Goal: Task Accomplishment & Management: Complete application form

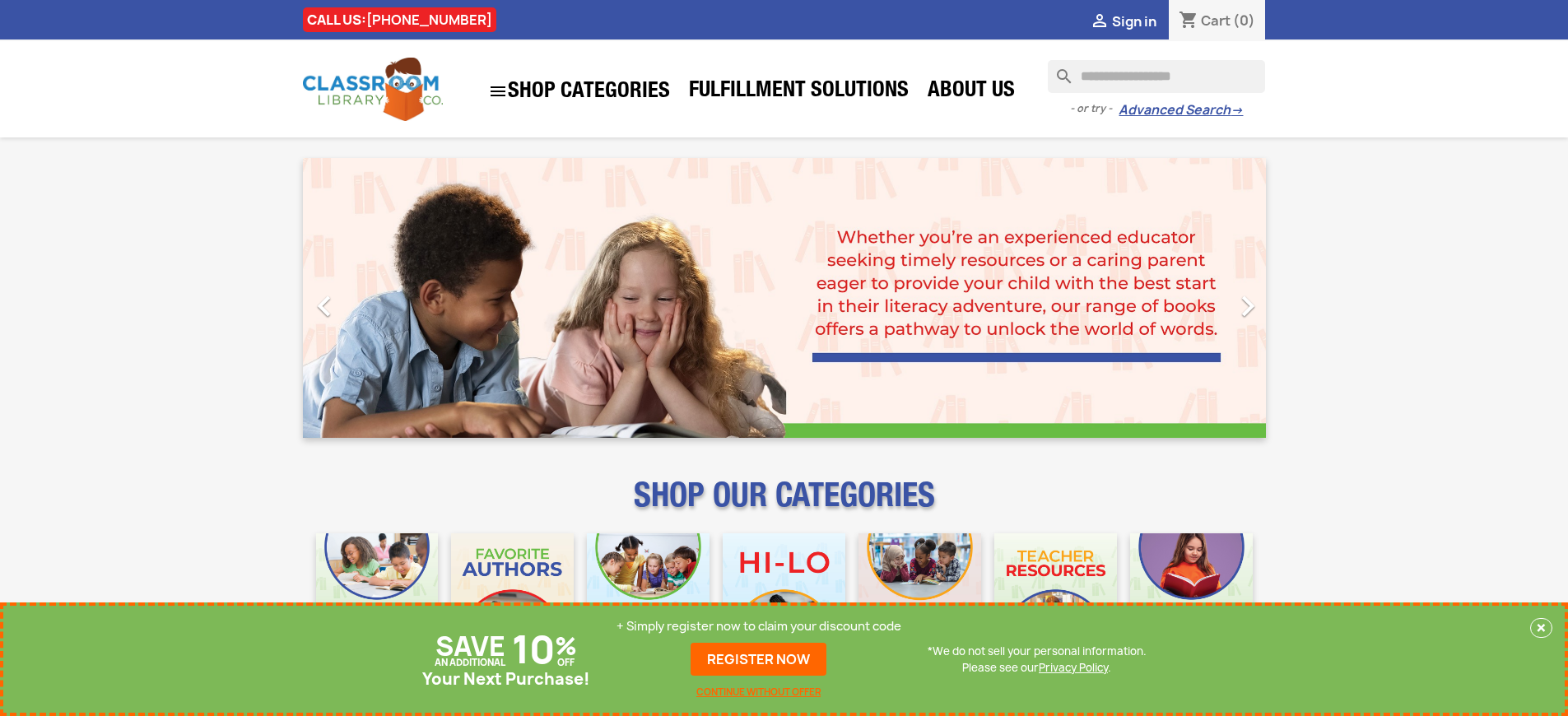
click at [759, 627] on p "+ Simply register now to claim your discount code" at bounding box center [759, 626] width 285 height 17
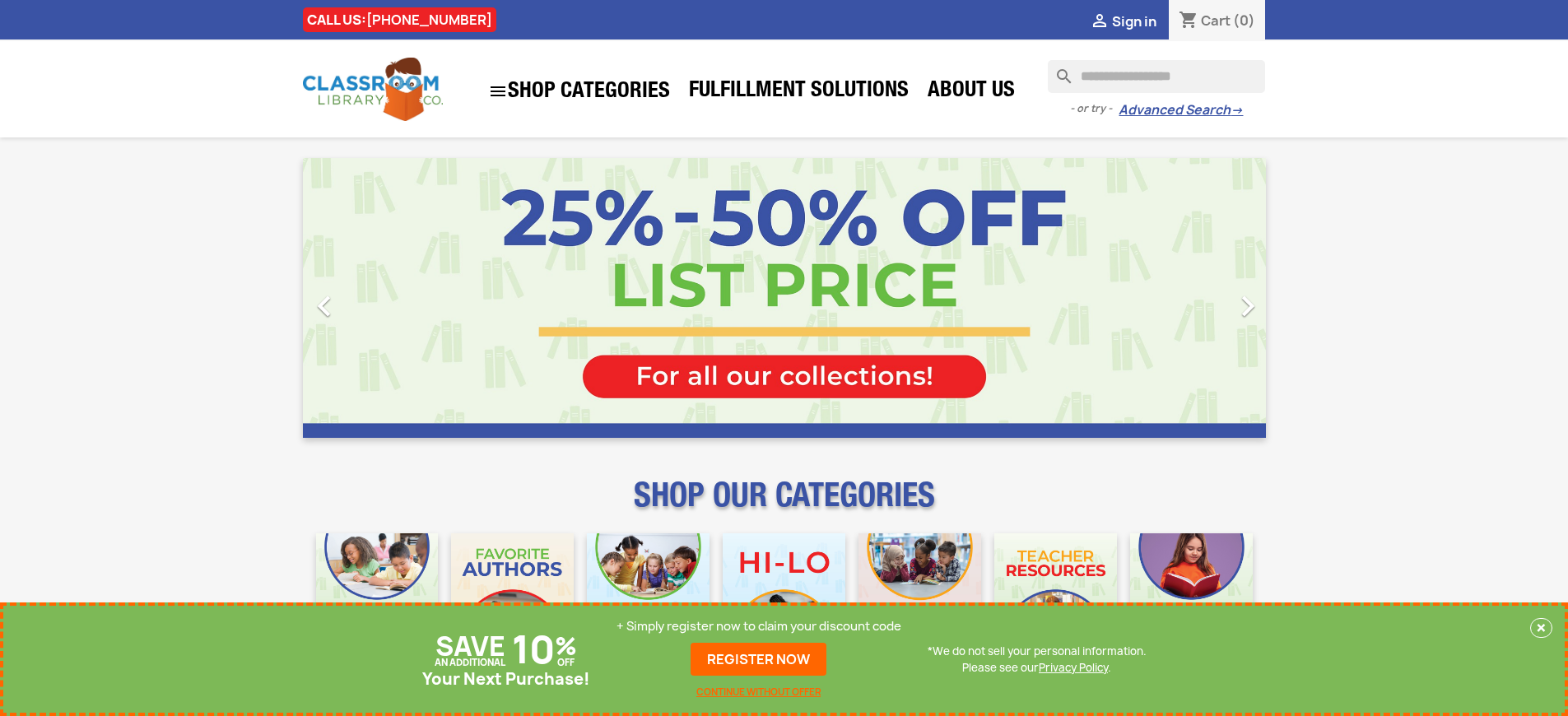
click at [759, 627] on p "+ Simply register now to claim your discount code" at bounding box center [759, 626] width 285 height 17
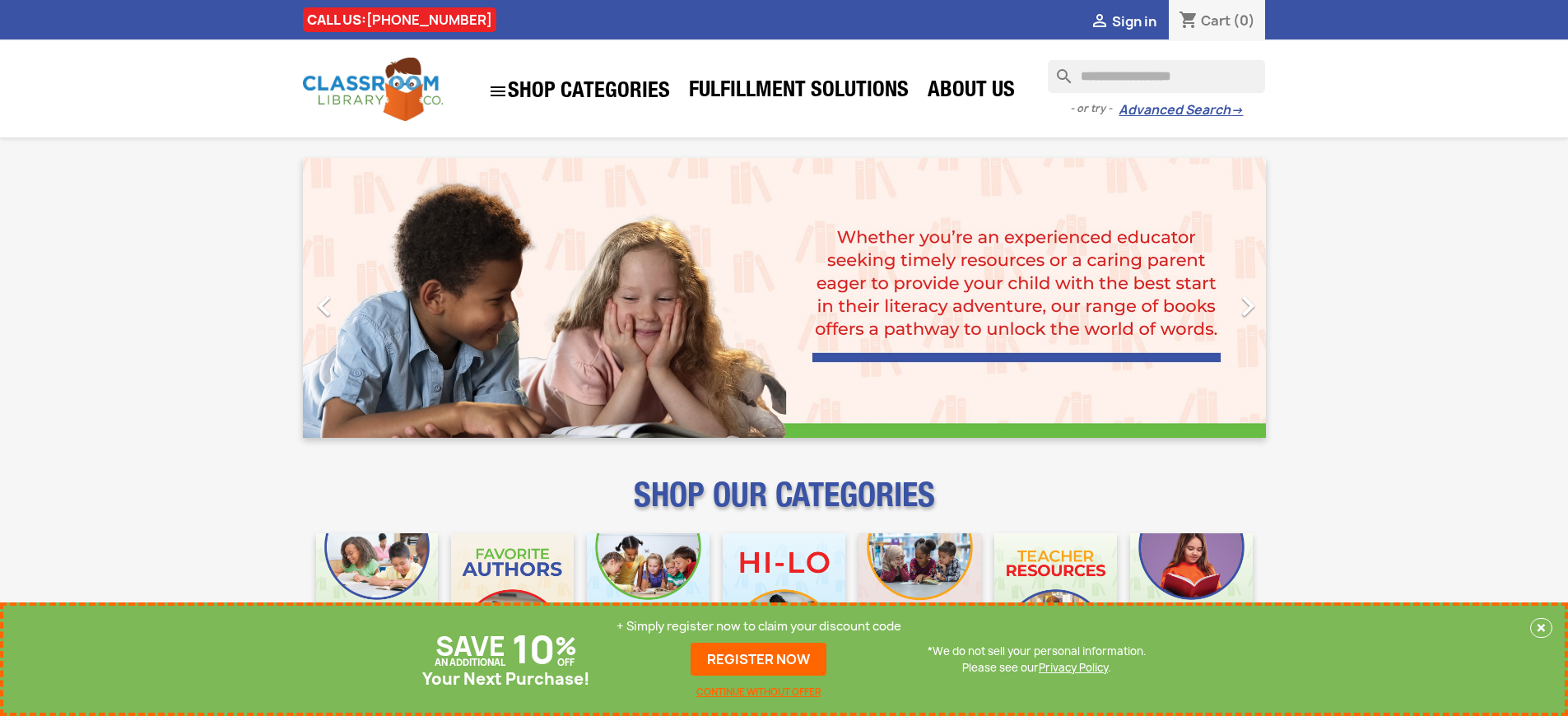
click at [759, 627] on p "+ Simply register now to claim your discount code" at bounding box center [759, 626] width 285 height 17
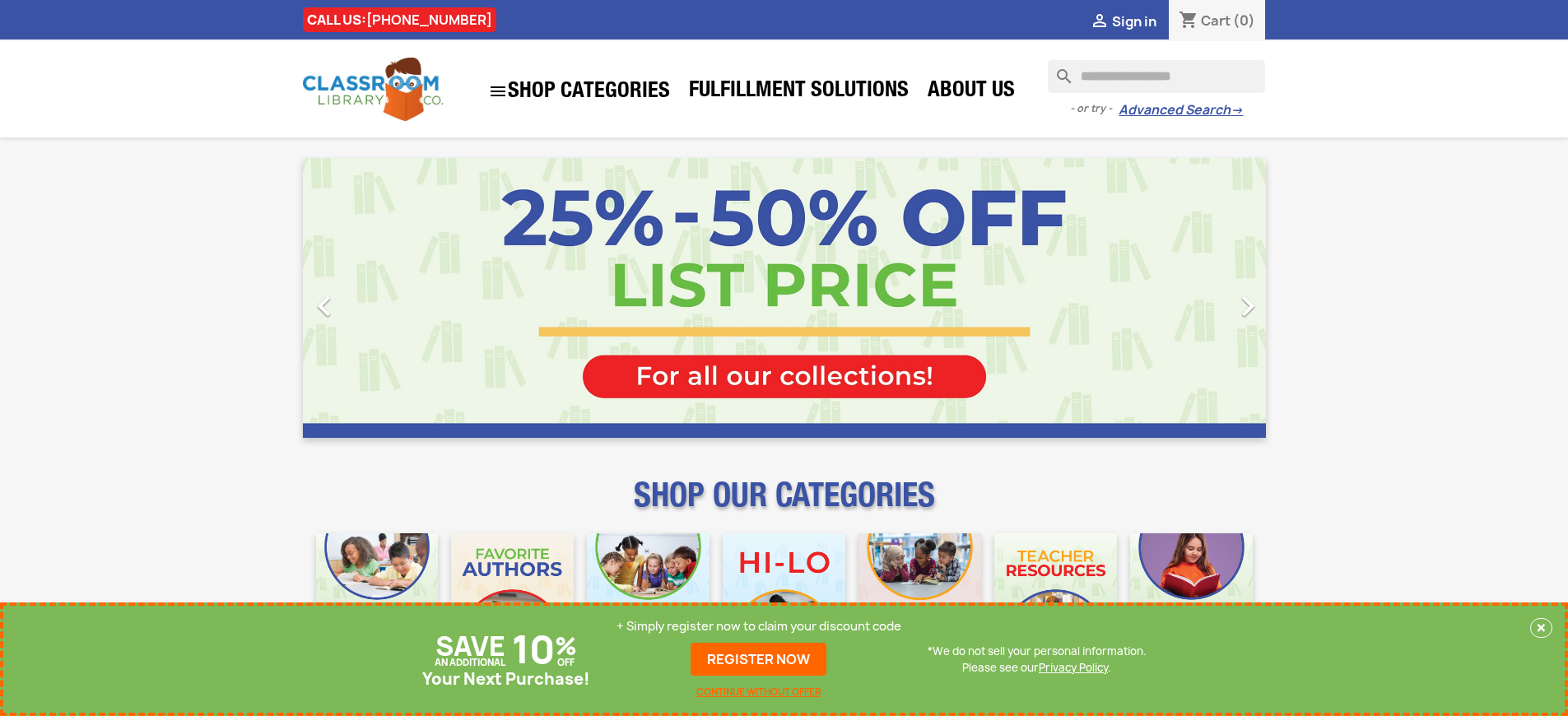
click at [759, 627] on p "+ Simply register now to claim your discount code" at bounding box center [759, 626] width 285 height 17
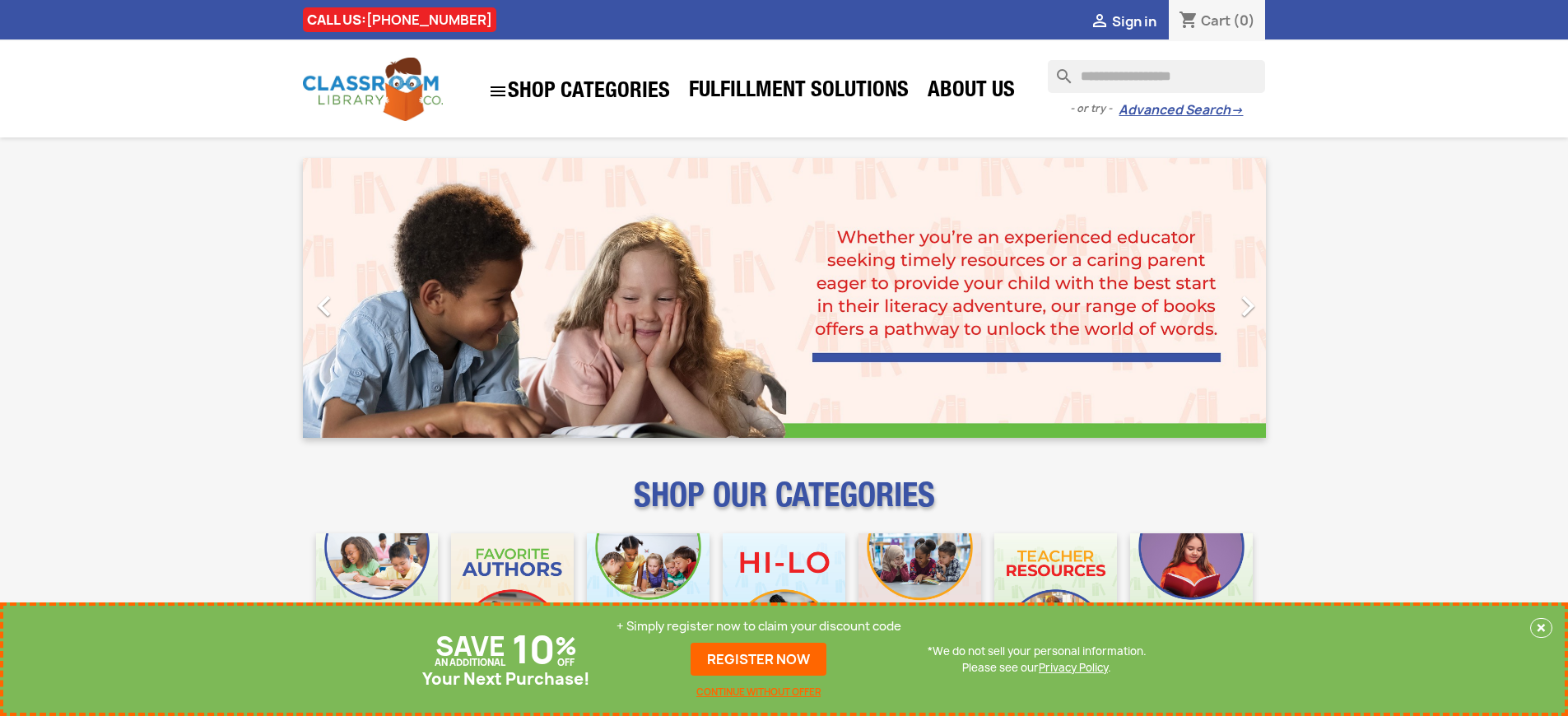
click at [759, 627] on p "+ Simply register now to claim your discount code" at bounding box center [759, 626] width 285 height 17
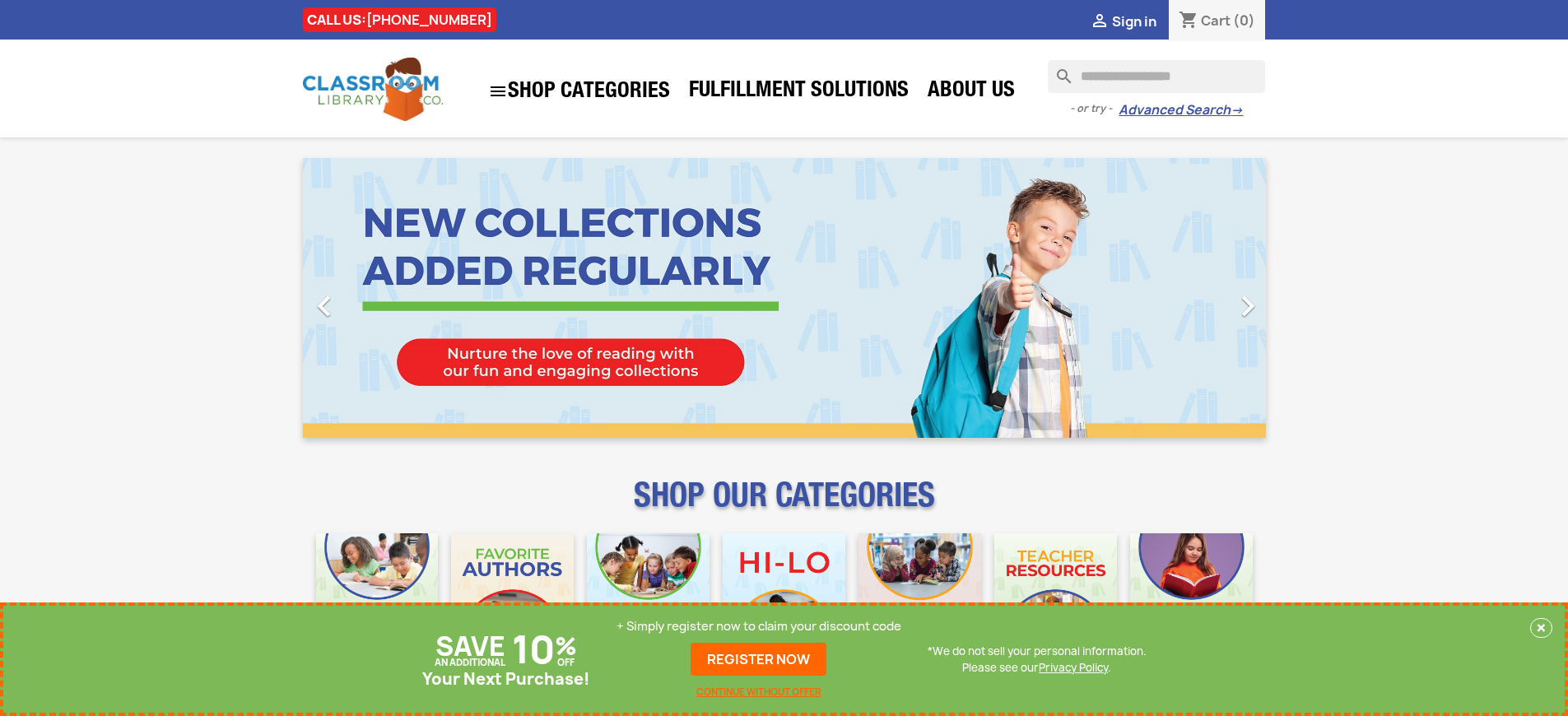
click at [759, 627] on p "+ Simply register now to claim your discount code" at bounding box center [759, 626] width 285 height 17
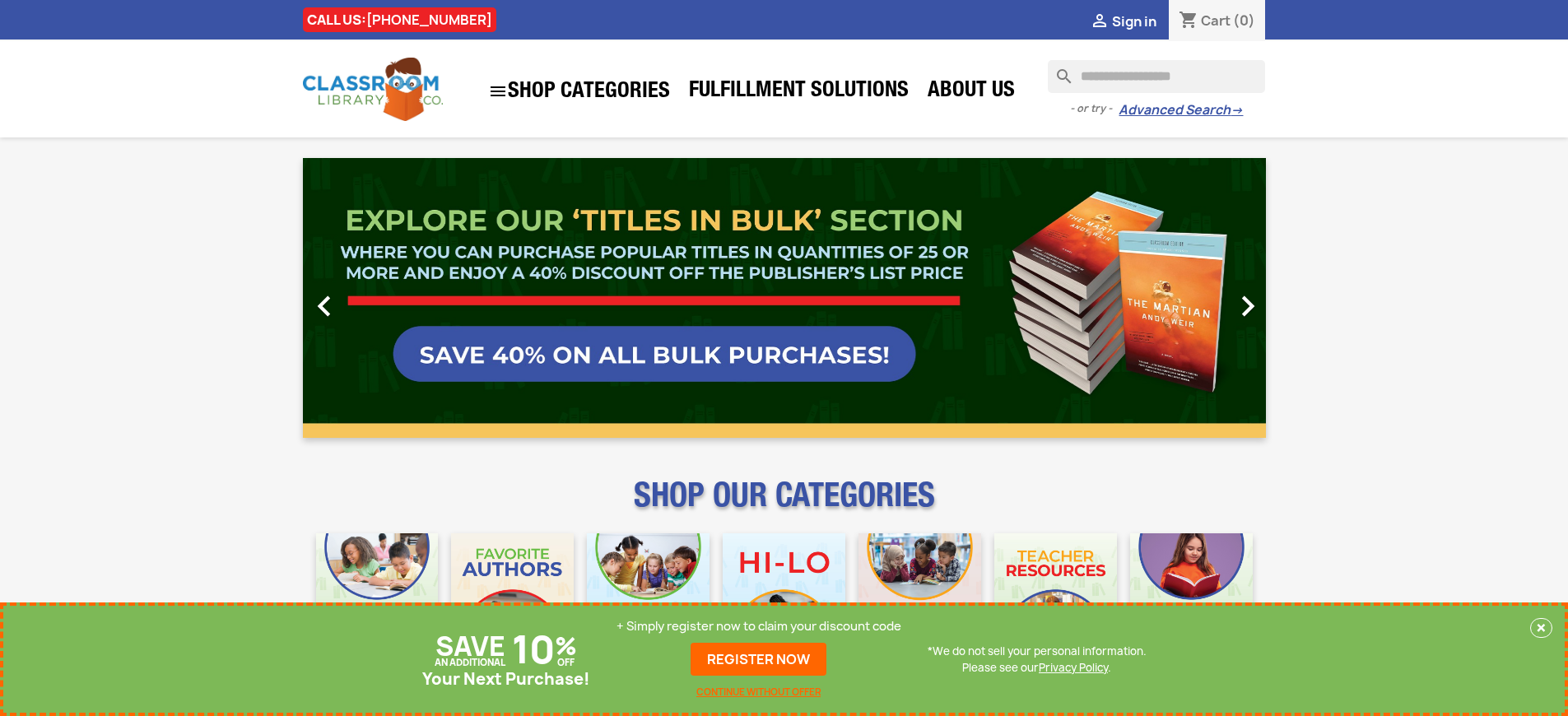
click at [759, 627] on p "+ Simply register now to claim your discount code" at bounding box center [759, 626] width 285 height 17
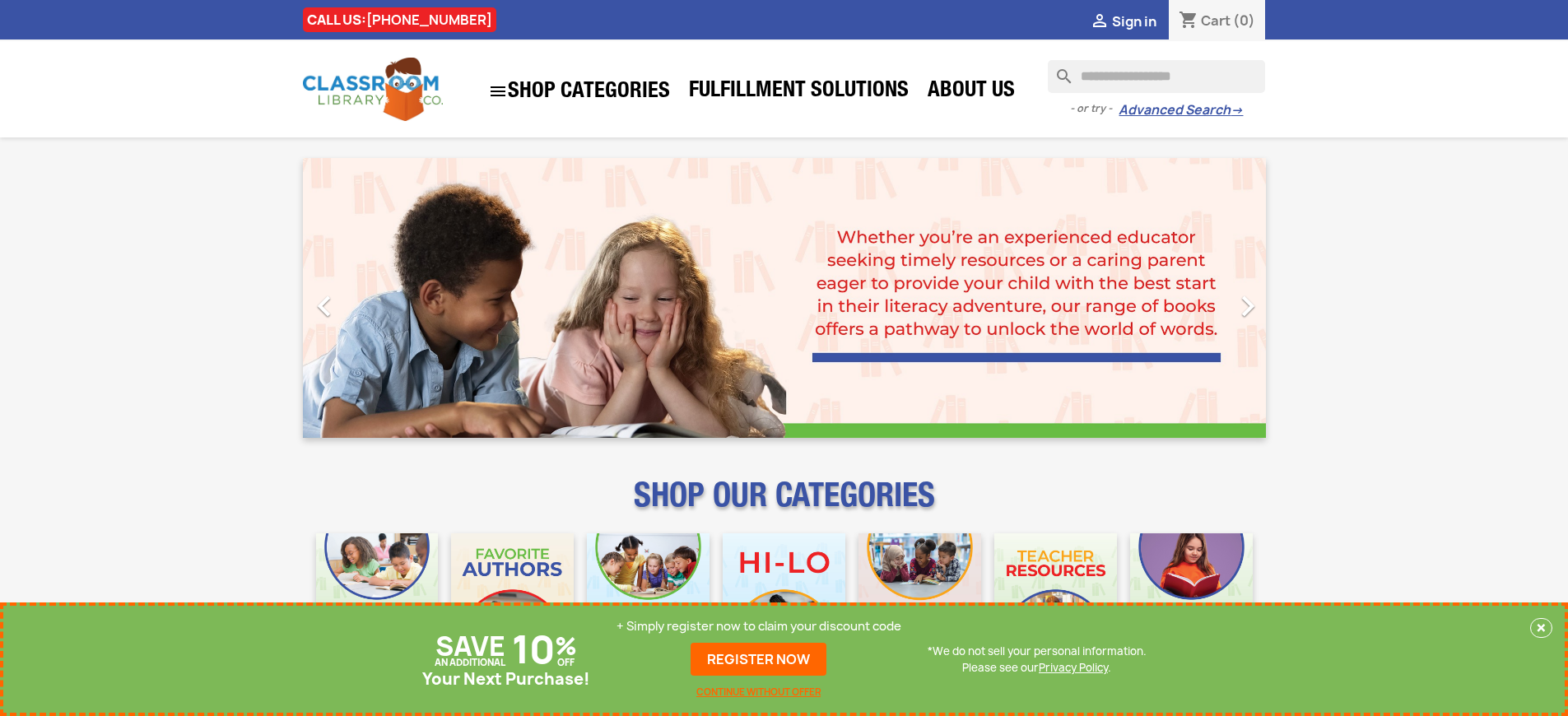
click at [759, 627] on p "+ Simply register now to claim your discount code" at bounding box center [759, 626] width 285 height 17
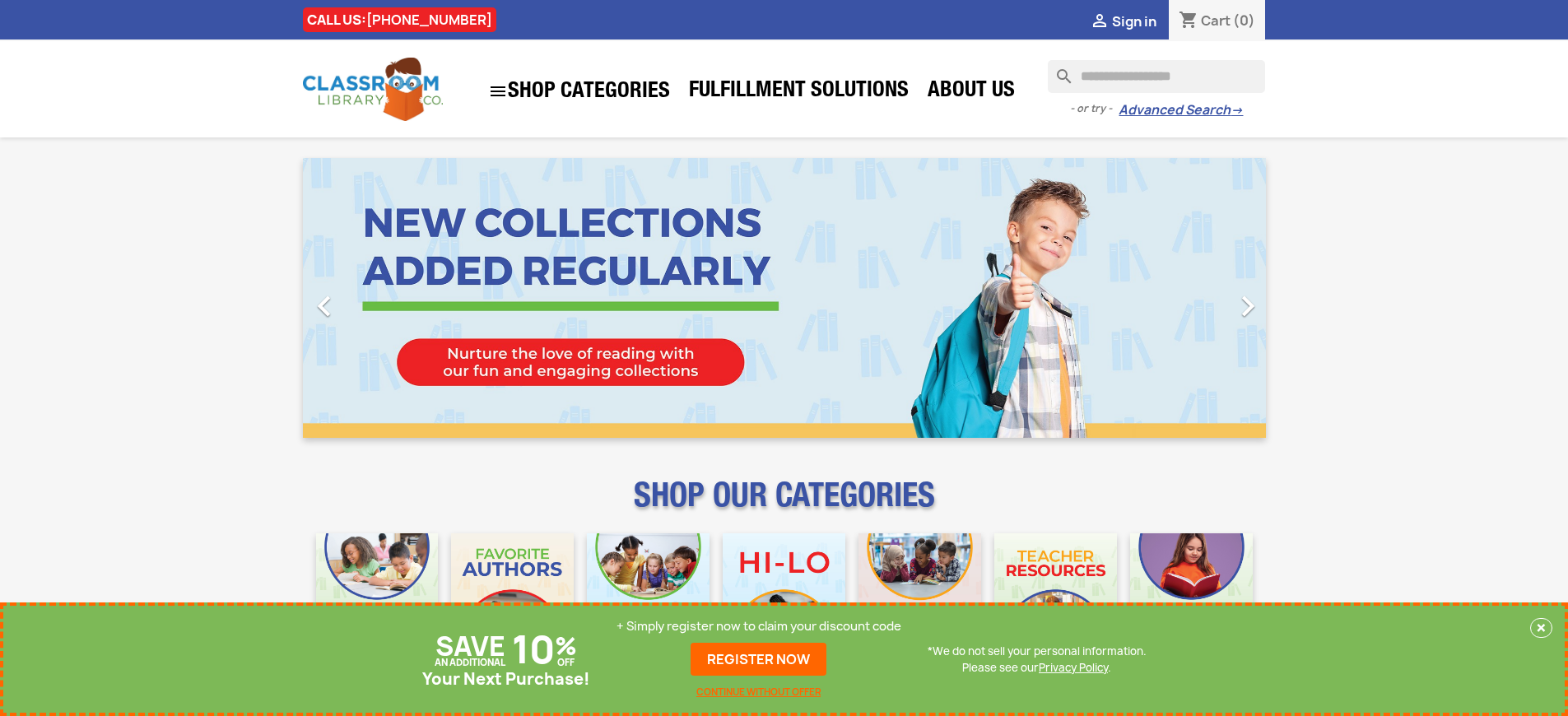
click at [759, 627] on p "+ Simply register now to claim your discount code" at bounding box center [759, 626] width 285 height 17
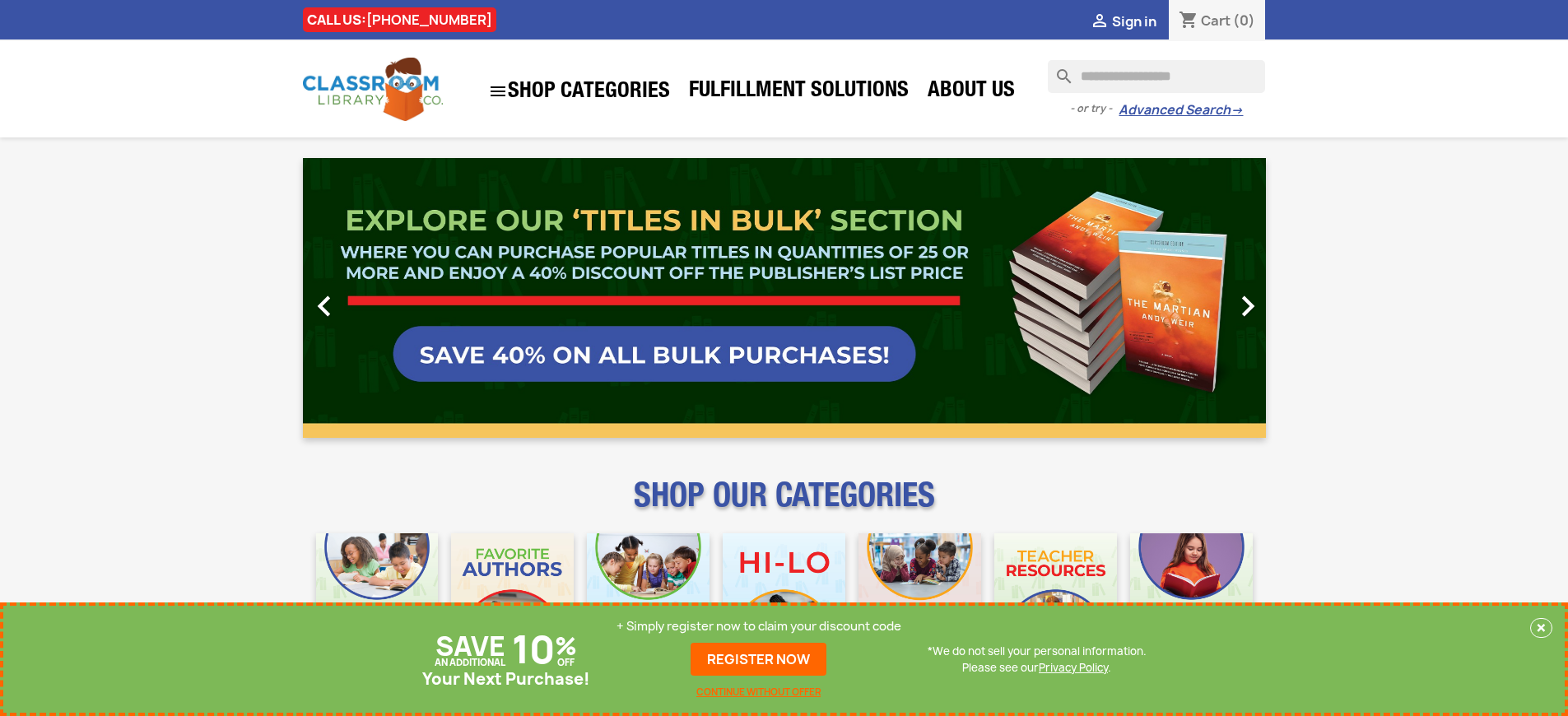
click at [759, 627] on p "+ Simply register now to claim your discount code" at bounding box center [759, 626] width 285 height 17
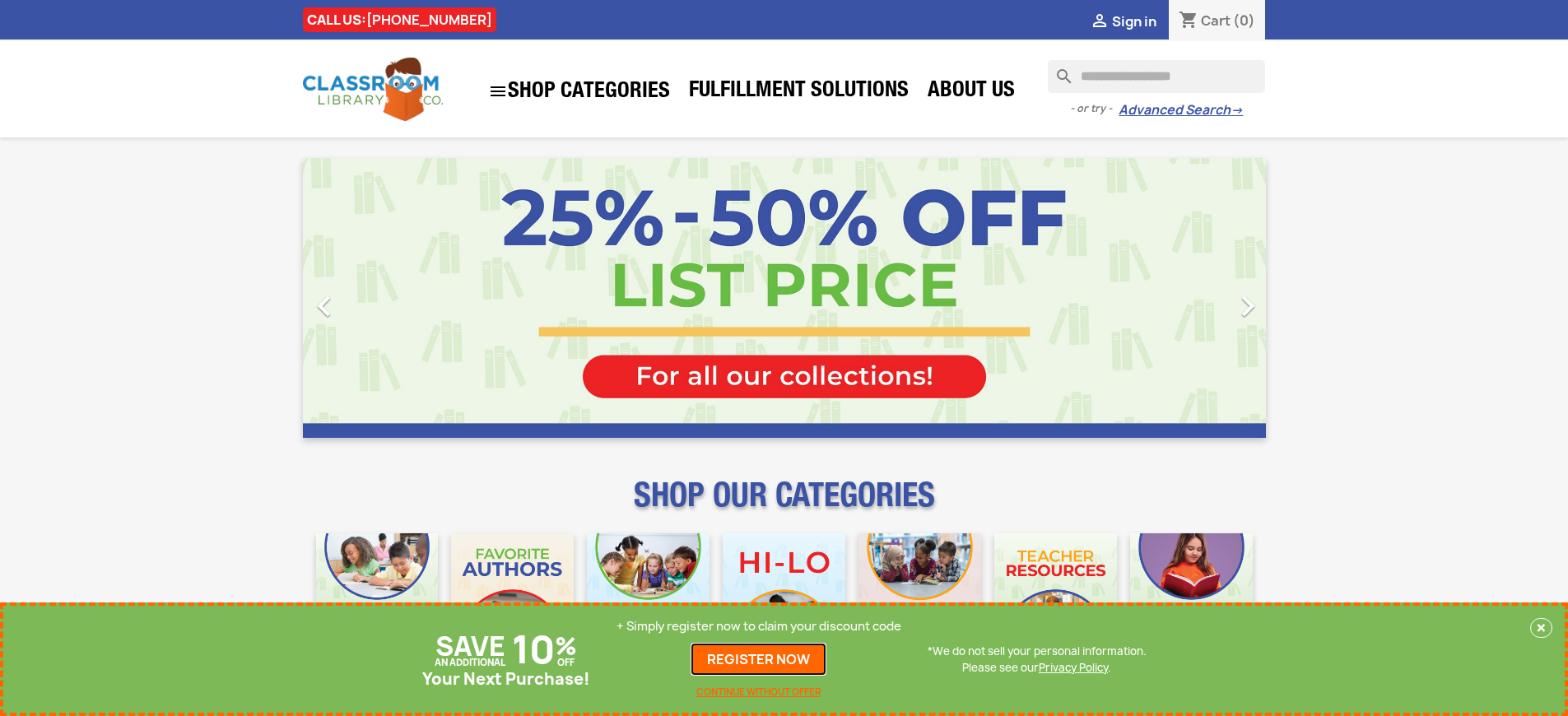
click at [759, 660] on link "REGISTER NOW" at bounding box center [757, 659] width 135 height 33
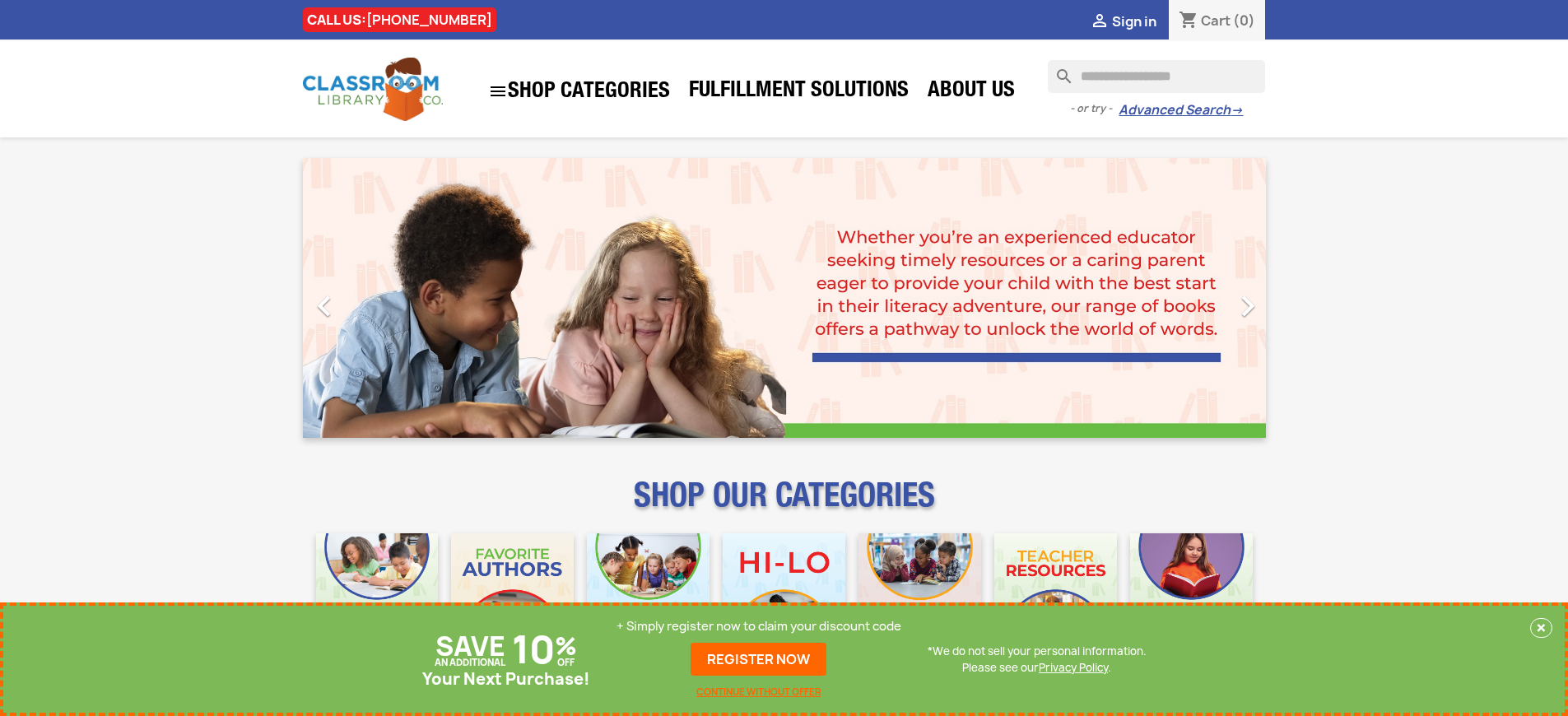
click at [759, 627] on p "+ Simply register now to claim your discount code" at bounding box center [759, 626] width 285 height 17
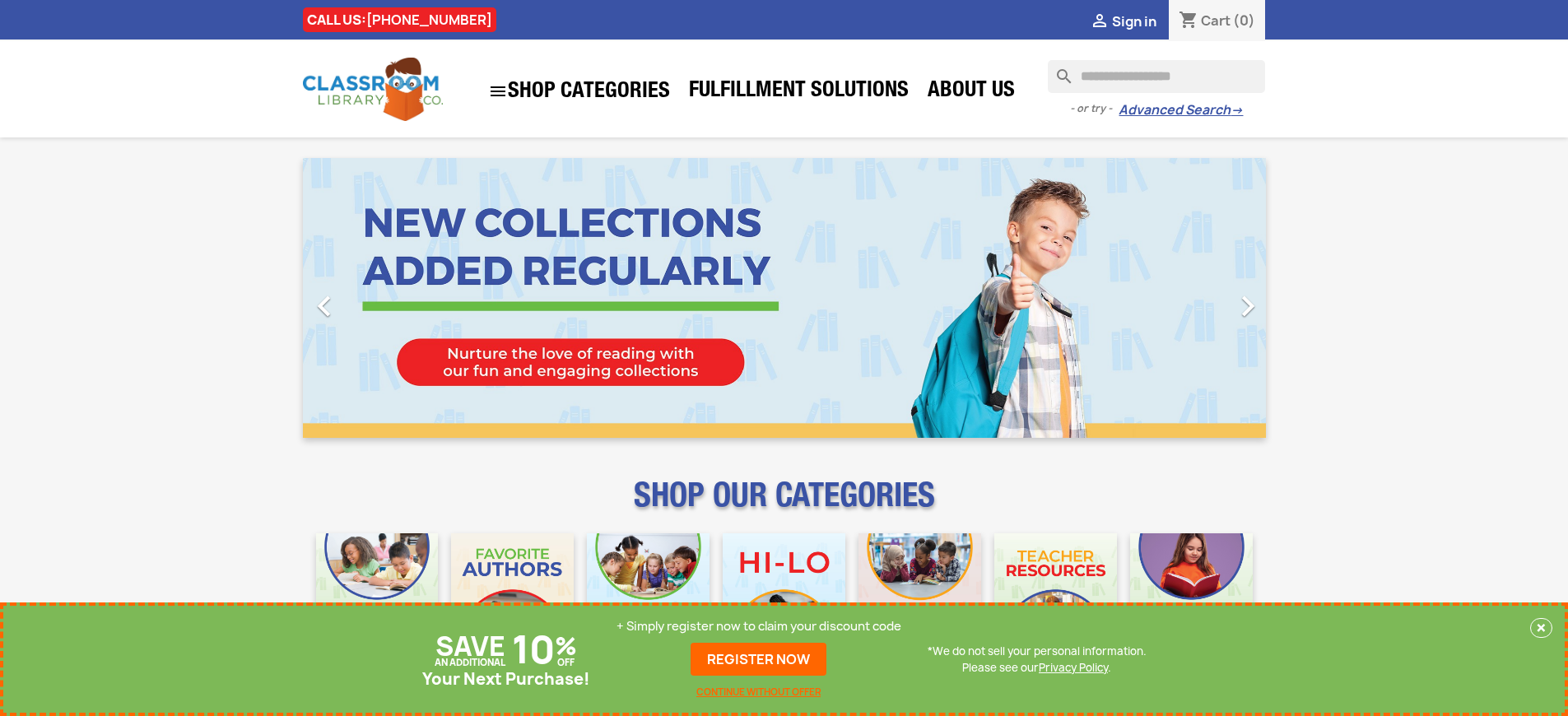
click at [759, 627] on p "+ Simply register now to claim your discount code" at bounding box center [759, 626] width 285 height 17
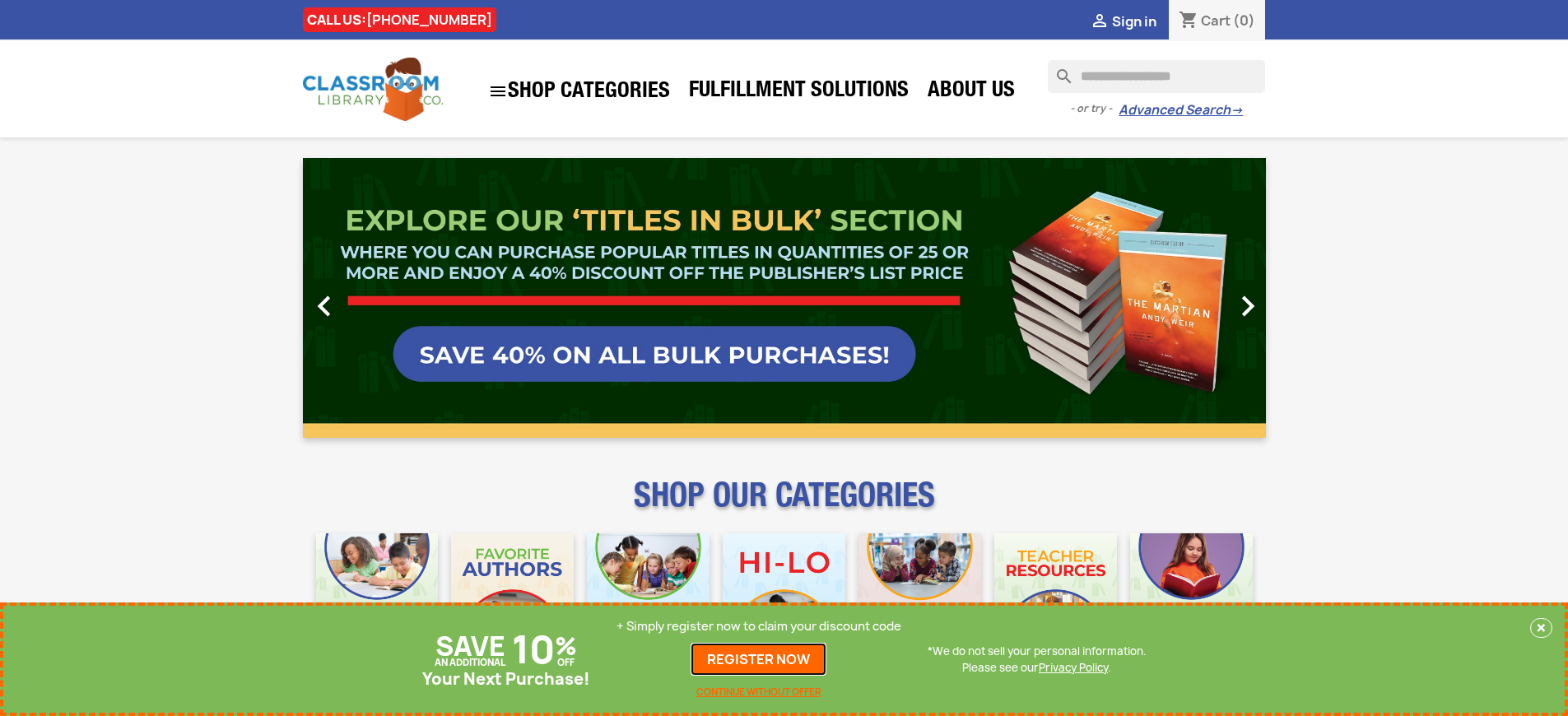
click at [759, 660] on link "REGISTER NOW" at bounding box center [757, 659] width 135 height 33
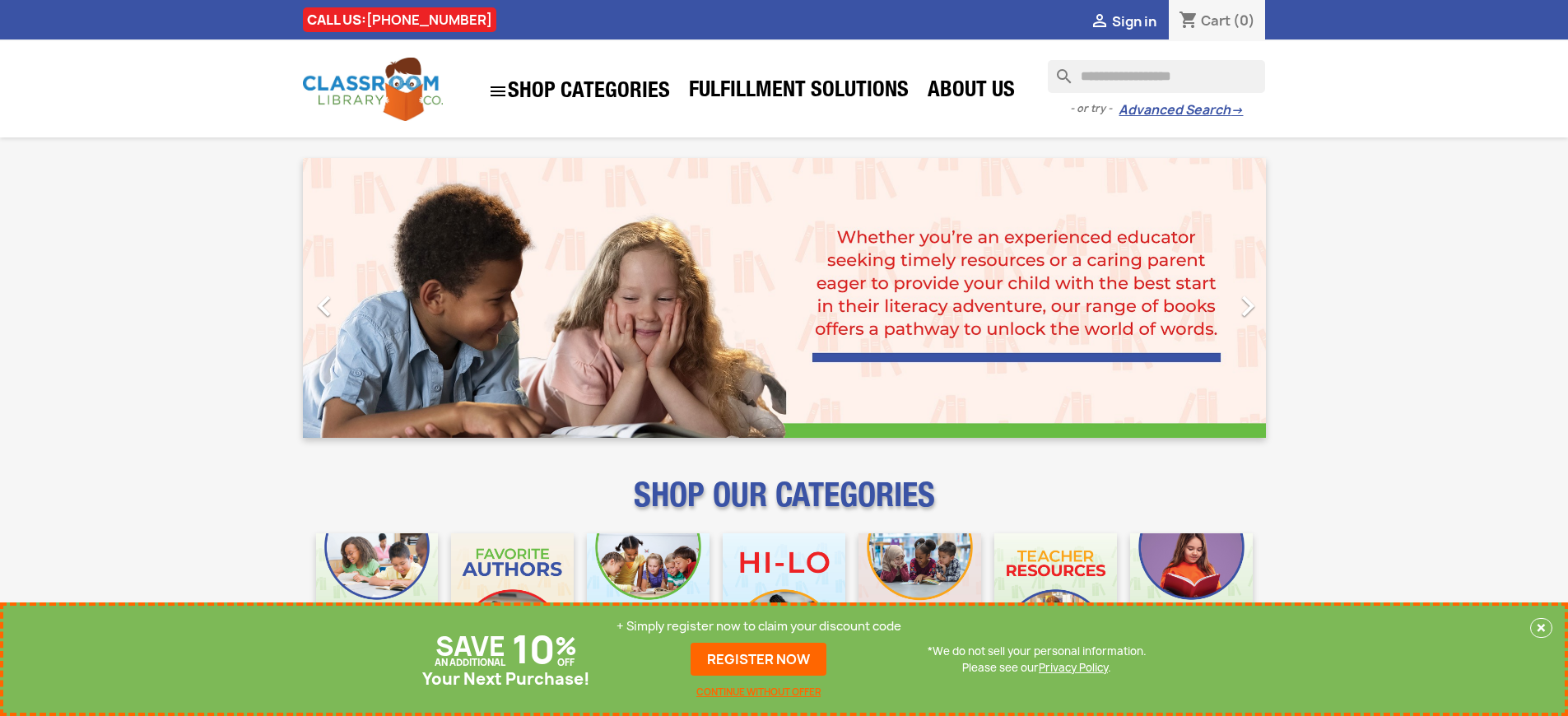
click at [759, 627] on p "+ Simply register now to claim your discount code" at bounding box center [759, 626] width 285 height 17
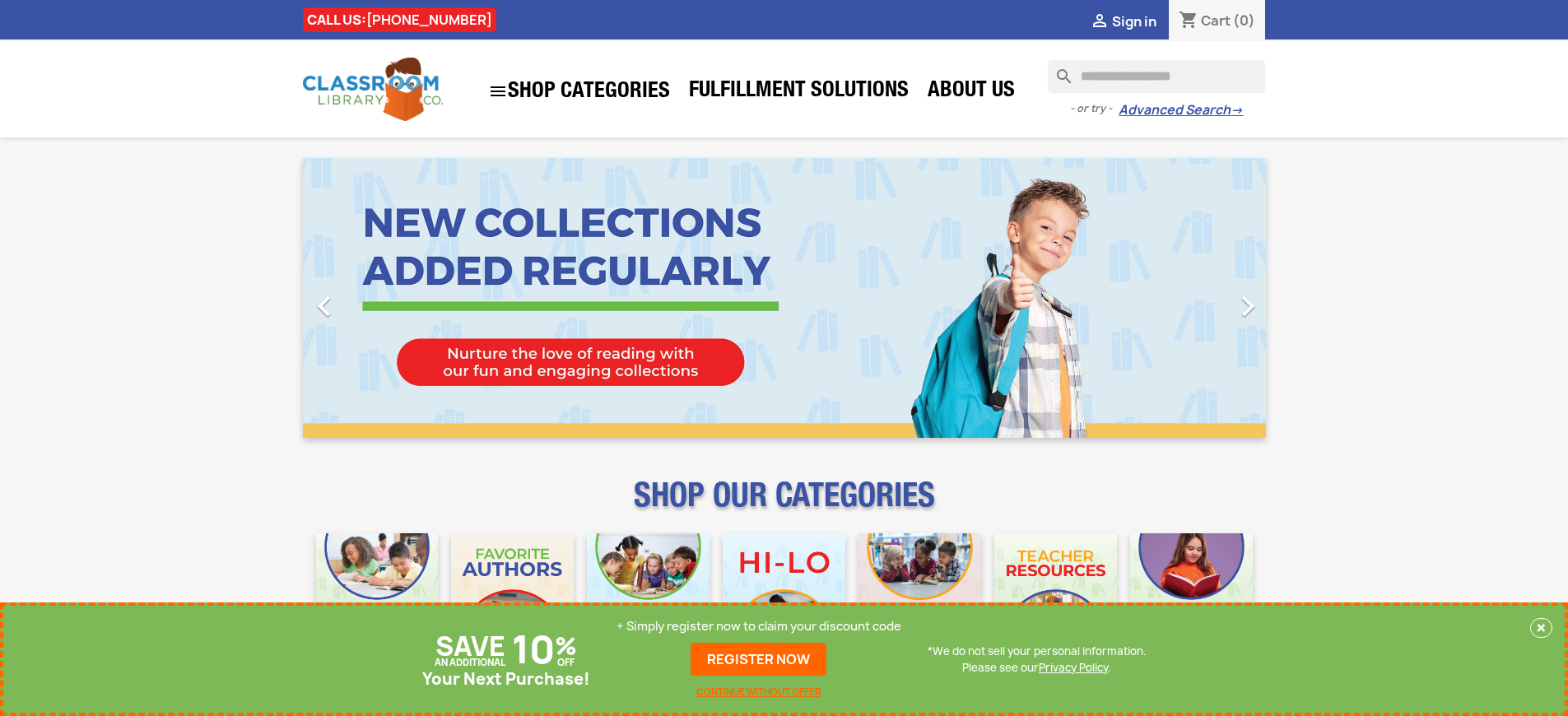
click at [759, 627] on p "+ Simply register now to claim your discount code" at bounding box center [759, 626] width 285 height 17
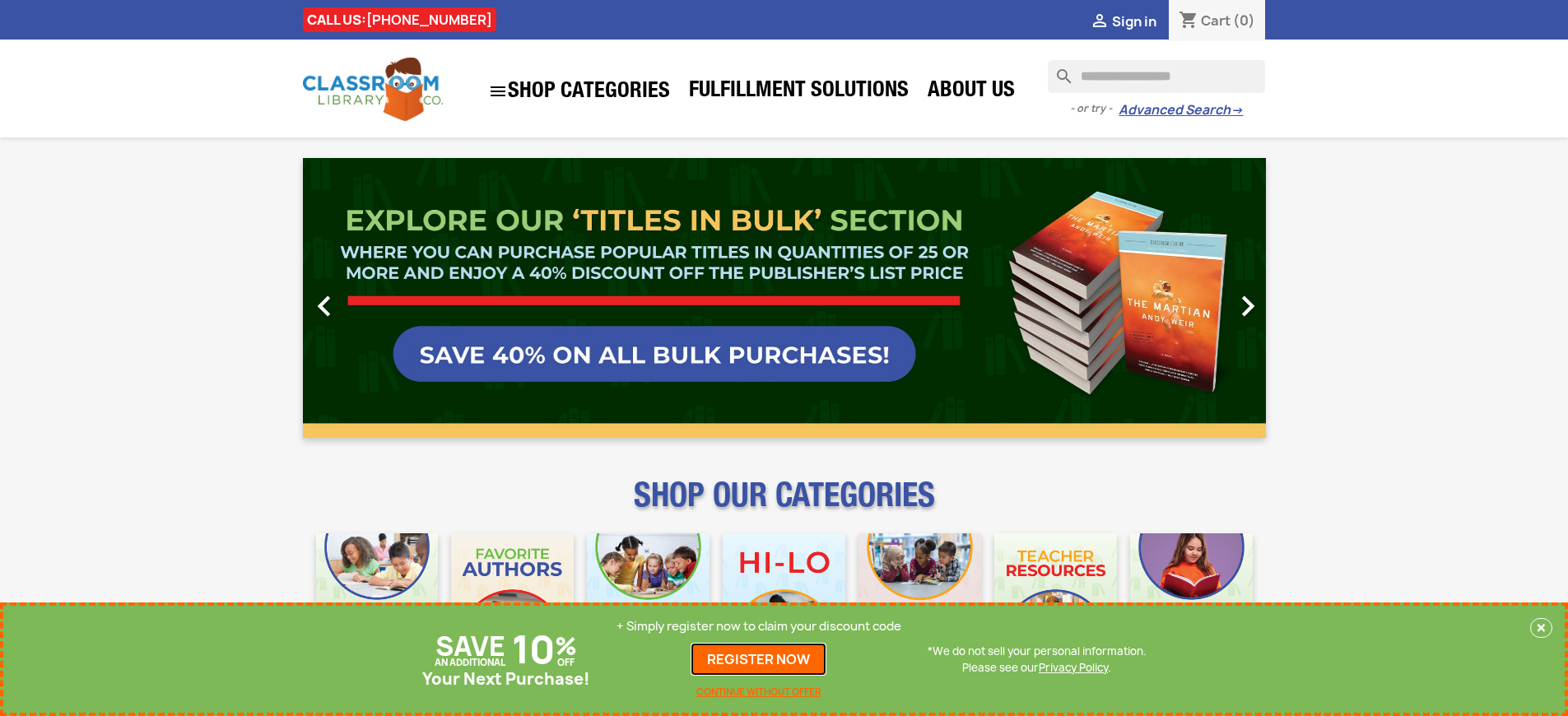
click at [759, 660] on link "REGISTER NOW" at bounding box center [757, 659] width 135 height 33
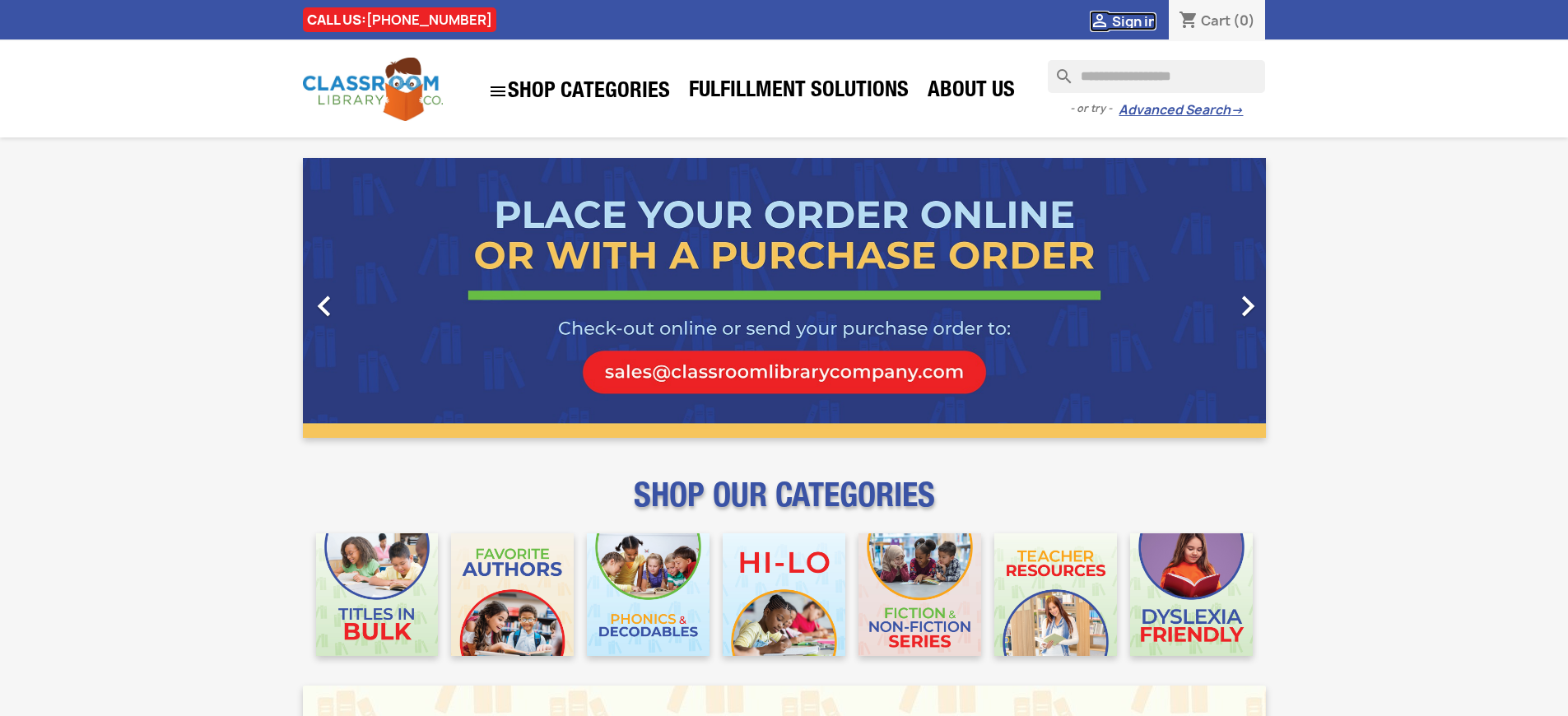
click at [1133, 21] on span "Sign in" at bounding box center [1134, 21] width 44 height 18
